Goal: Information Seeking & Learning: Learn about a topic

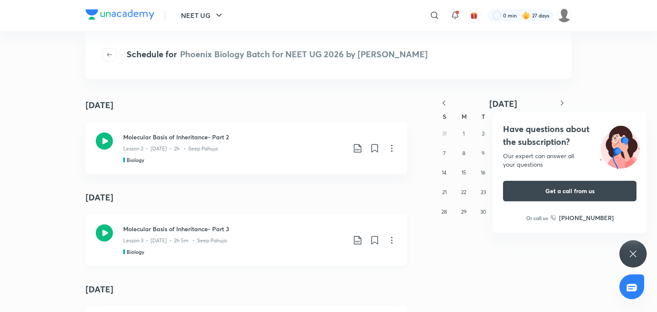
click at [209, 242] on p "Lesson 3 • [DATE] • 2h 5m • Seep Pahuja" at bounding box center [174, 241] width 103 height 8
